Goal: Information Seeking & Learning: Understand process/instructions

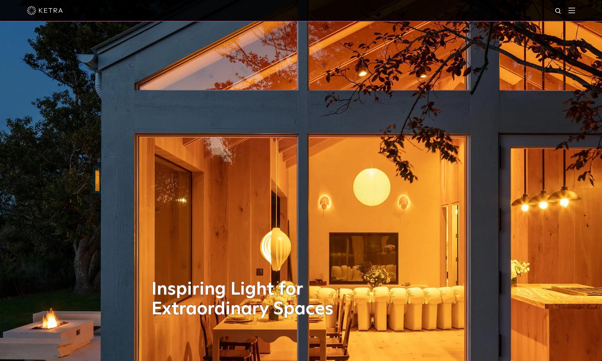
click at [574, 15] on div at bounding box center [301, 10] width 548 height 21
click at [575, 12] on img at bounding box center [572, 10] width 7 height 6
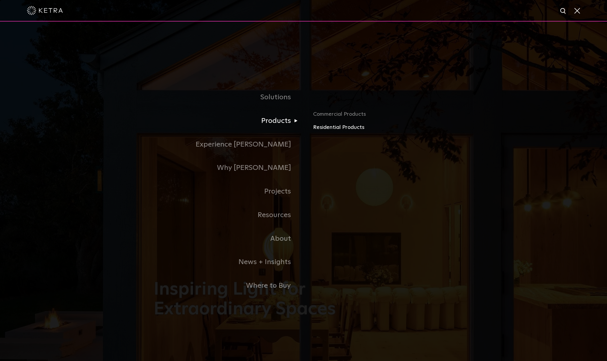
click at [335, 129] on link "Residential Products" at bounding box center [383, 127] width 140 height 9
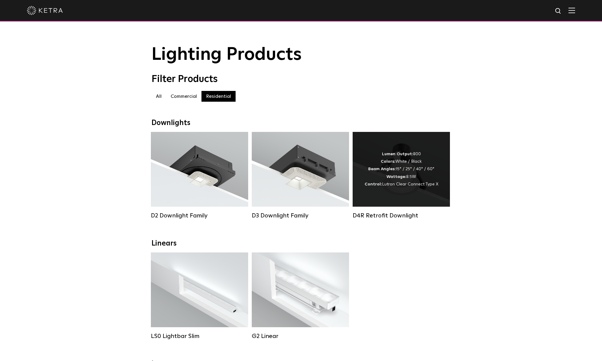
click at [408, 167] on div "Lumen Output: 800 Colors: White / Black Beam Angles: 15° / 25° / 40° / 60° Watt…" at bounding box center [402, 170] width 74 height 38
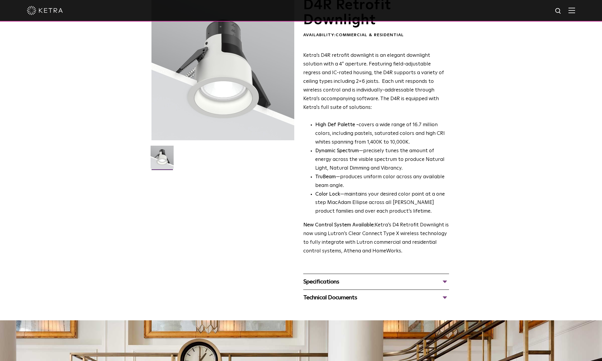
scroll to position [60, 0]
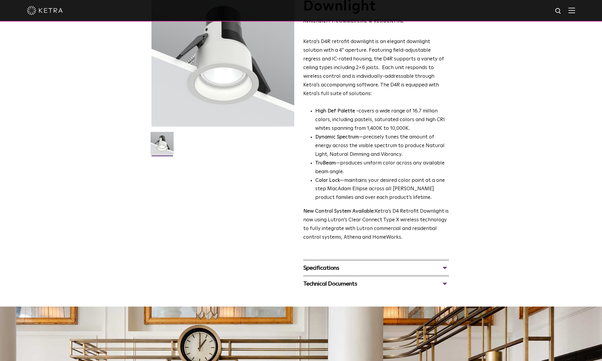
click at [446, 266] on div "Specifications" at bounding box center [376, 269] width 146 height 10
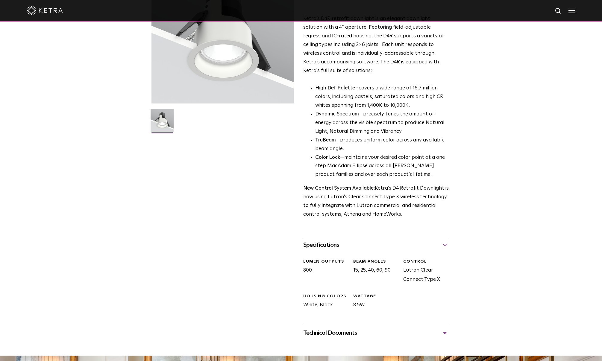
scroll to position [150, 0]
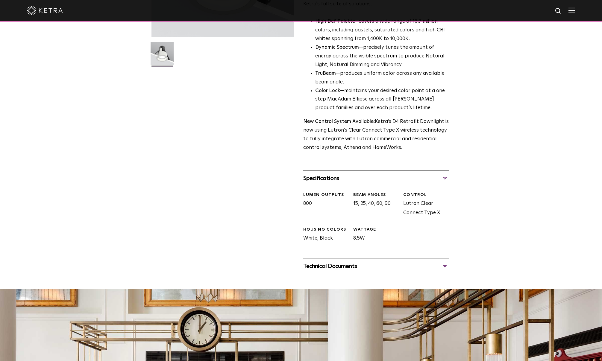
click at [445, 266] on div "Technical Documents" at bounding box center [376, 267] width 146 height 10
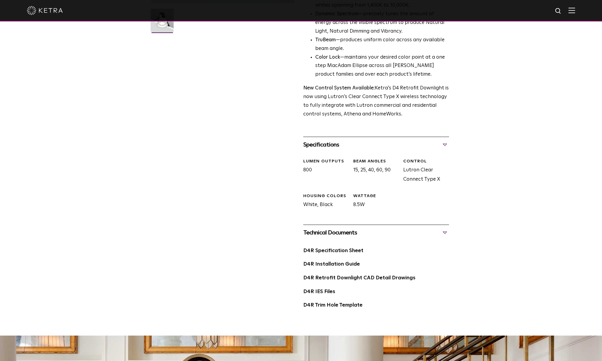
scroll to position [180, 0]
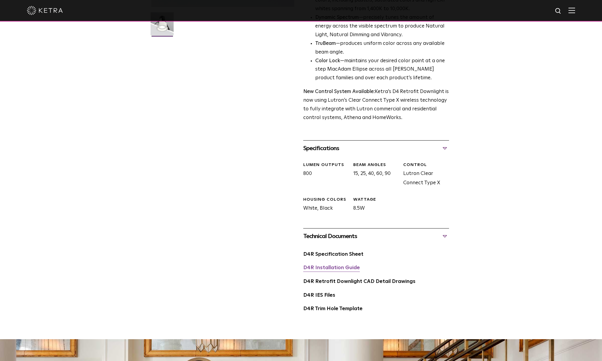
click at [342, 270] on link "D4R Installation Guide" at bounding box center [331, 268] width 57 height 5
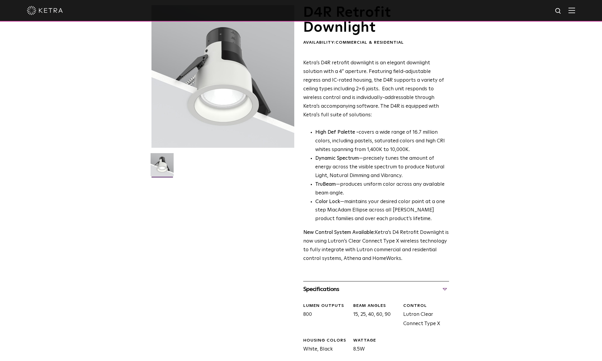
scroll to position [0, 0]
